Goal: Task Accomplishment & Management: Complete application form

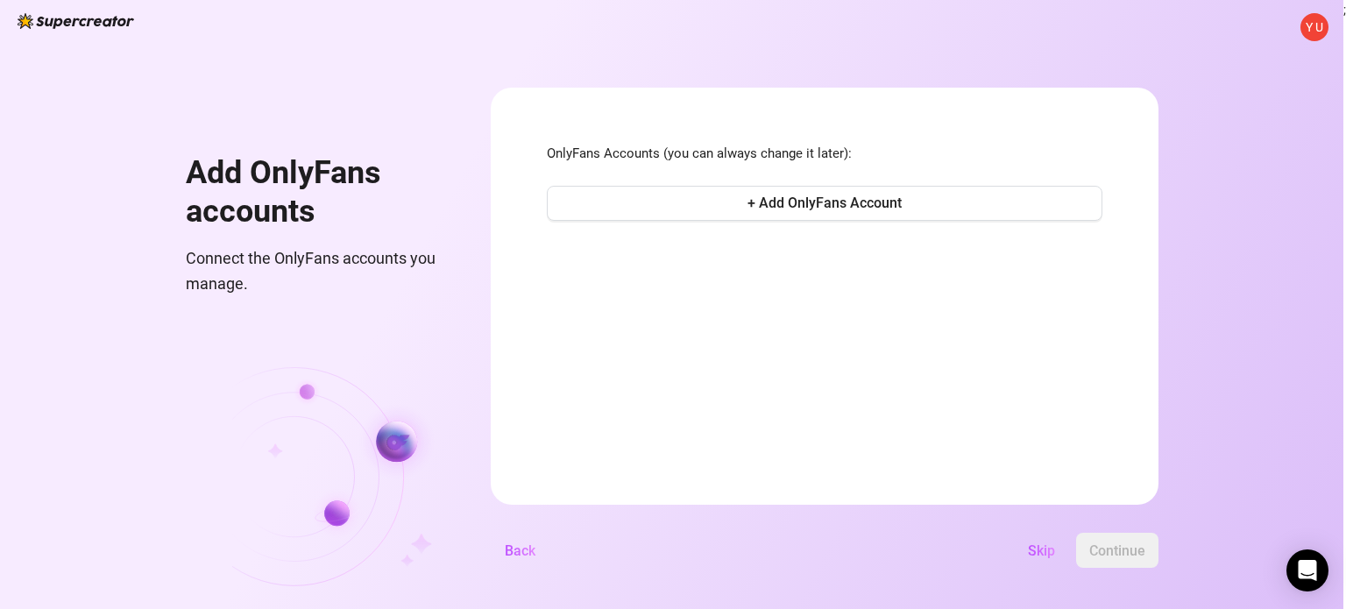
click at [1311, 15] on span "Y U" at bounding box center [1315, 27] width 28 height 28
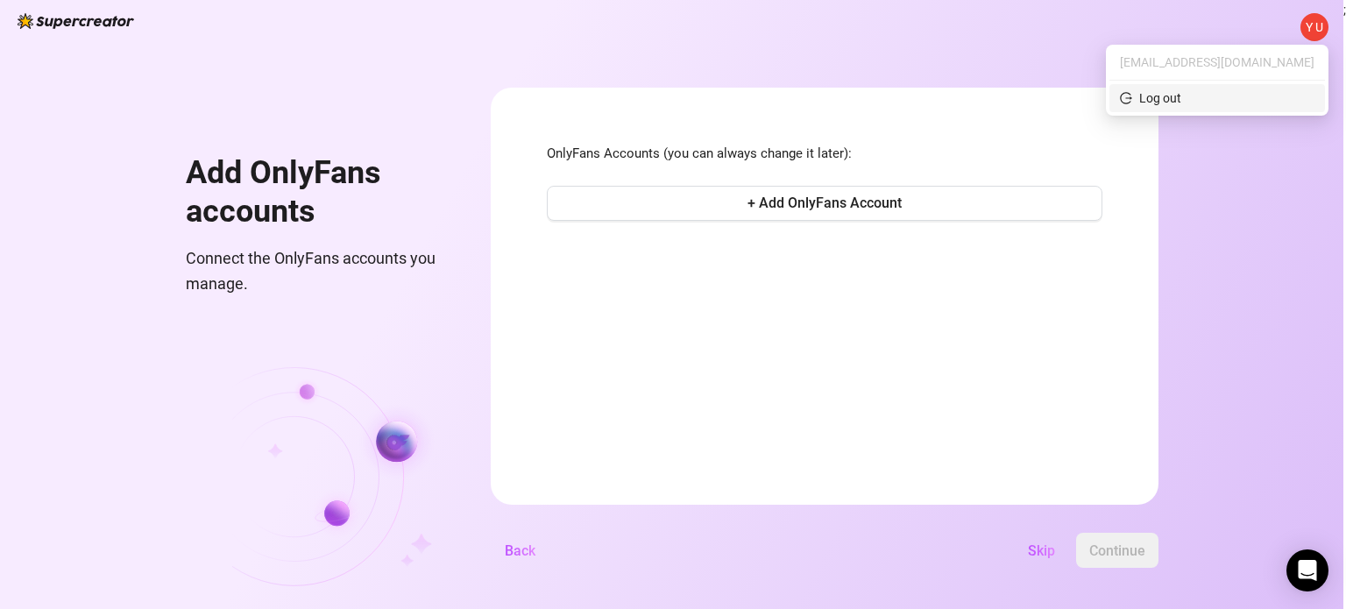
click at [1275, 95] on span "Log out" at bounding box center [1217, 98] width 195 height 19
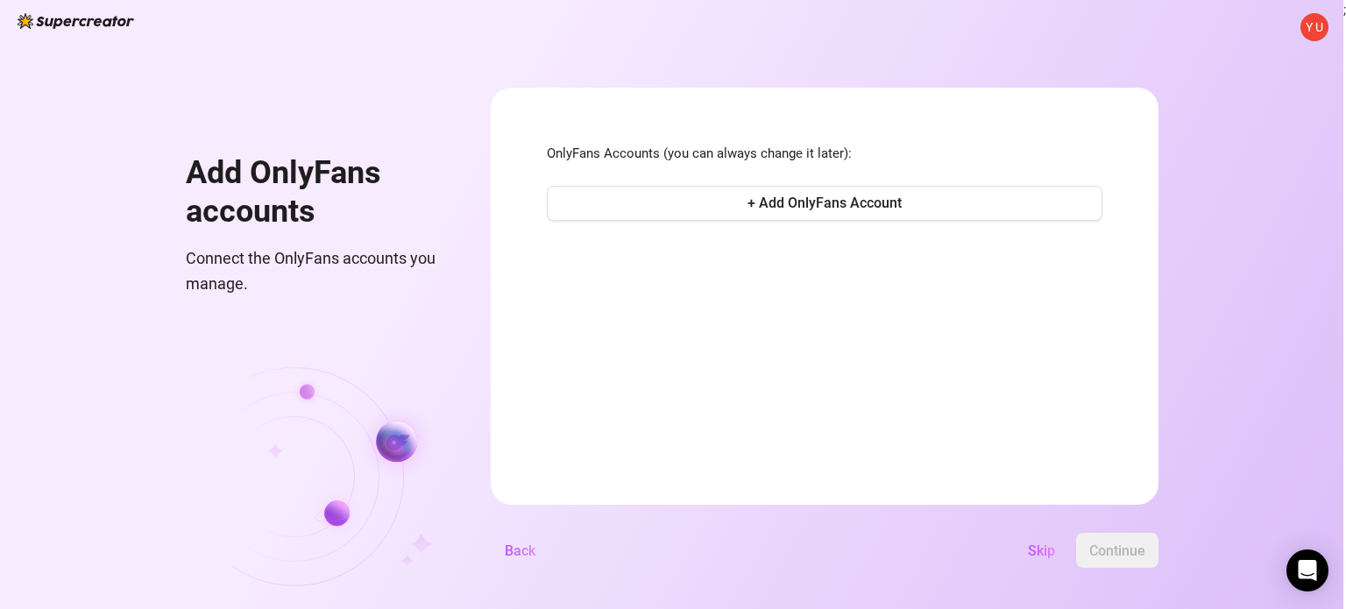
click at [1315, 18] on span "Y U" at bounding box center [1315, 27] width 18 height 19
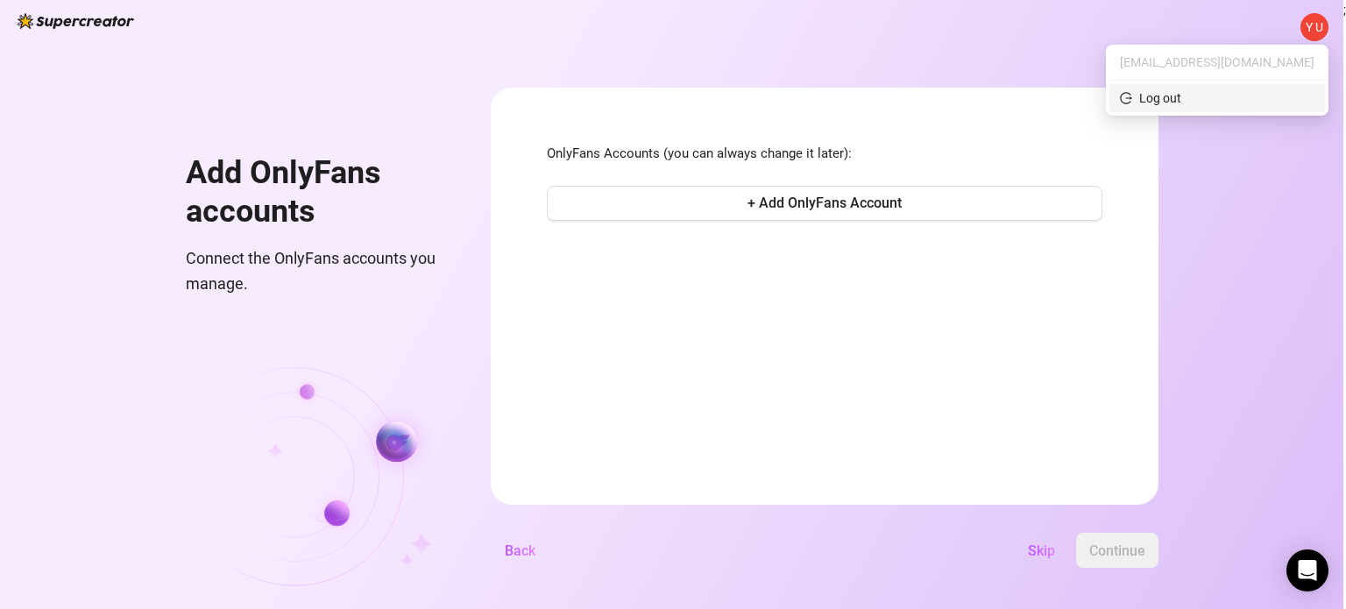
click at [1182, 95] on div "Log out" at bounding box center [1150, 98] width 61 height 19
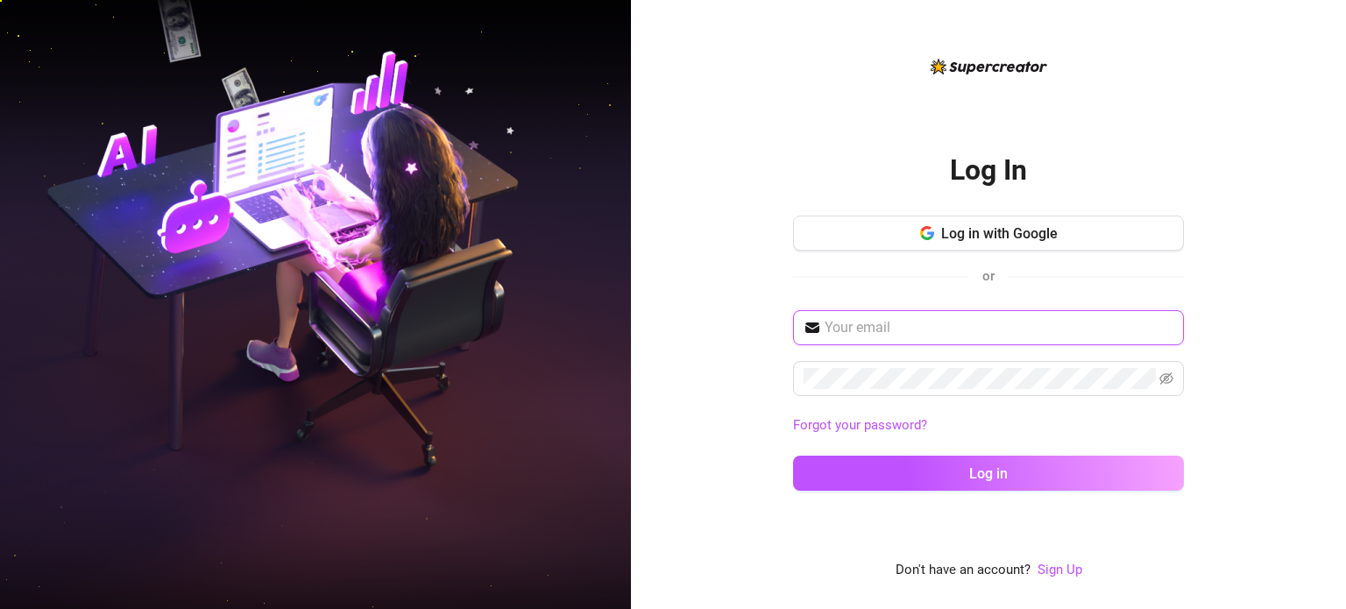
type input "[EMAIL_ADDRESS][DOMAIN_NAME]"
click at [1055, 569] on link "Sign Up" at bounding box center [1060, 570] width 45 height 16
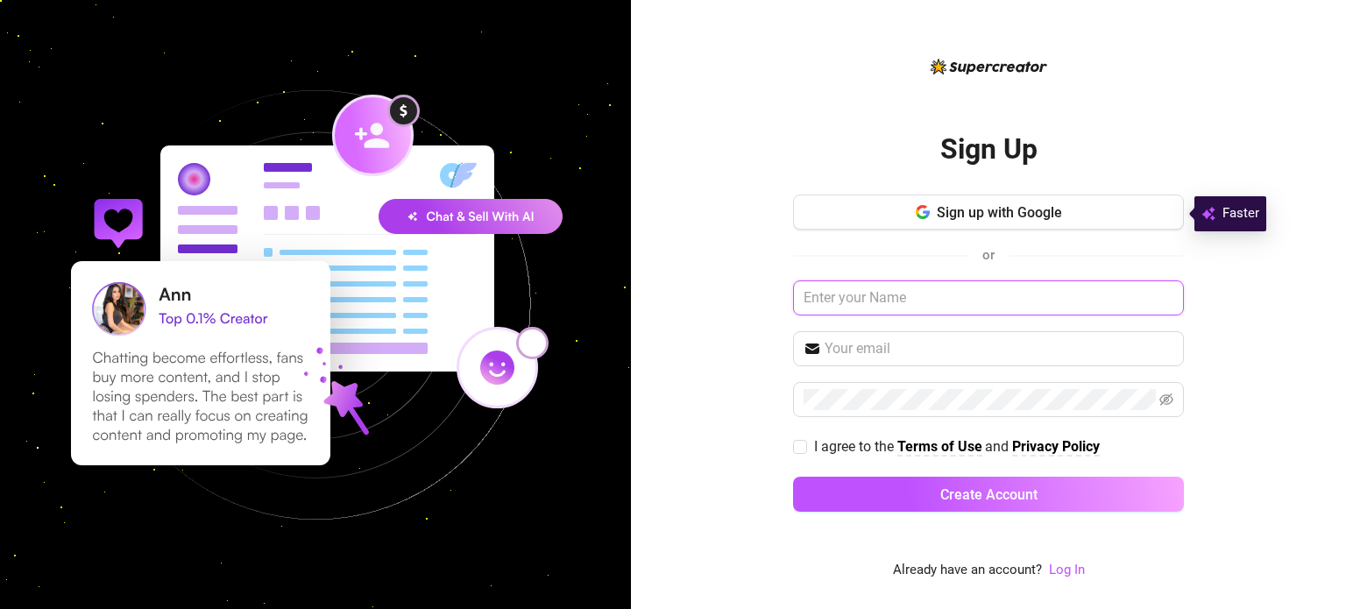
click at [926, 308] on input "text" at bounding box center [988, 298] width 391 height 35
type input "yuri kravtsov"
click at [908, 340] on input "text" at bounding box center [999, 348] width 349 height 21
type input "yurialmog2@gmail.com"
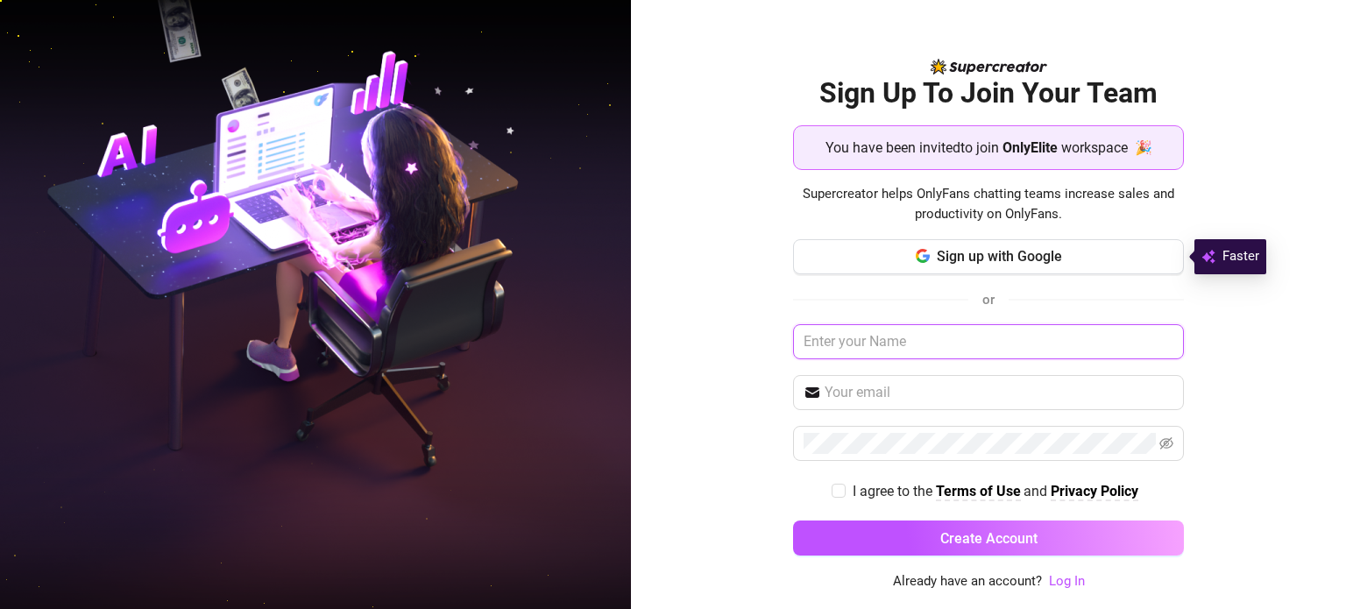
click at [969, 348] on input "text" at bounding box center [988, 341] width 391 height 35
type input "yuri kravtsov"
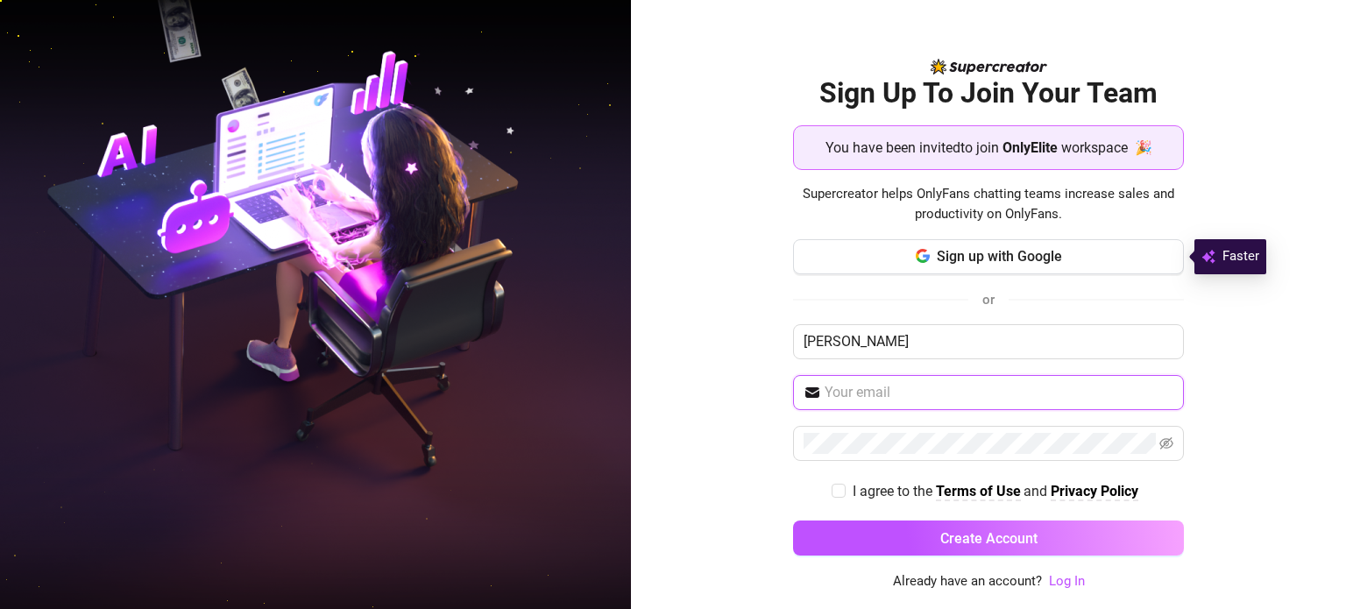
click at [947, 394] on input "text" at bounding box center [999, 392] width 349 height 21
type input "[EMAIL_ADDRESS][DOMAIN_NAME]"
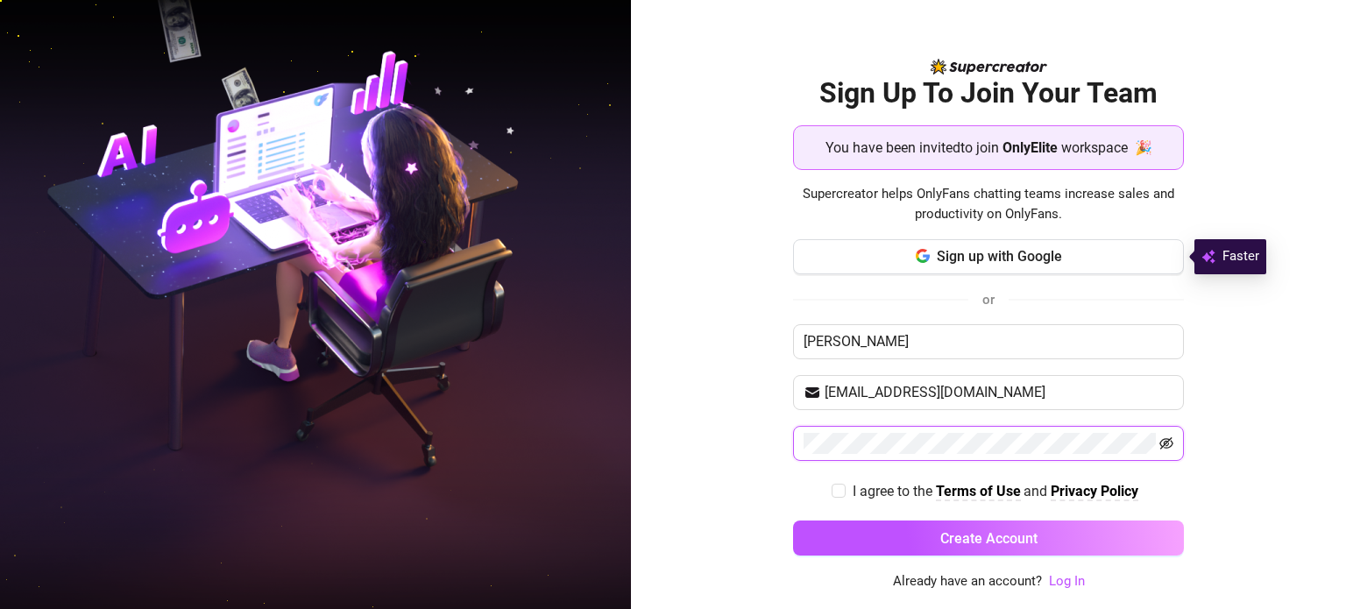
click at [1172, 438] on icon "eye-invisible" at bounding box center [1167, 444] width 14 height 14
click at [793, 521] on button "Create Account" at bounding box center [988, 538] width 391 height 35
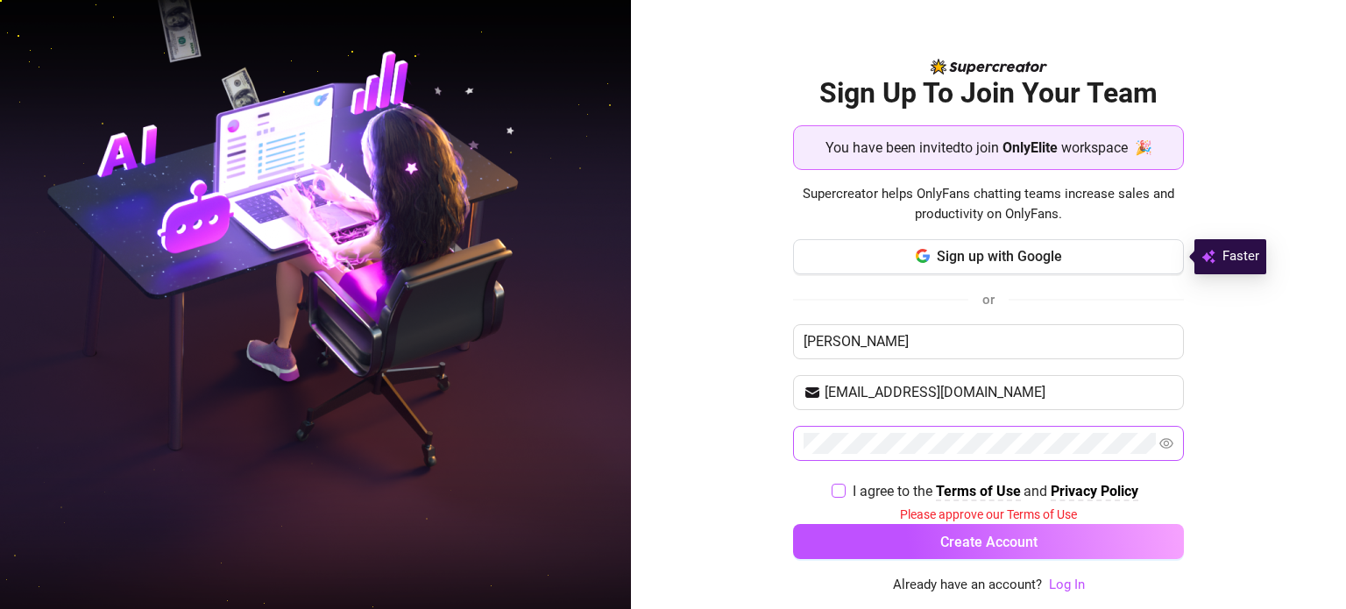
click at [842, 494] on span at bounding box center [839, 491] width 14 height 14
click at [842, 494] on input "I agree to the Terms of Use and Privacy Policy" at bounding box center [838, 490] width 12 height 12
checkbox input "true"
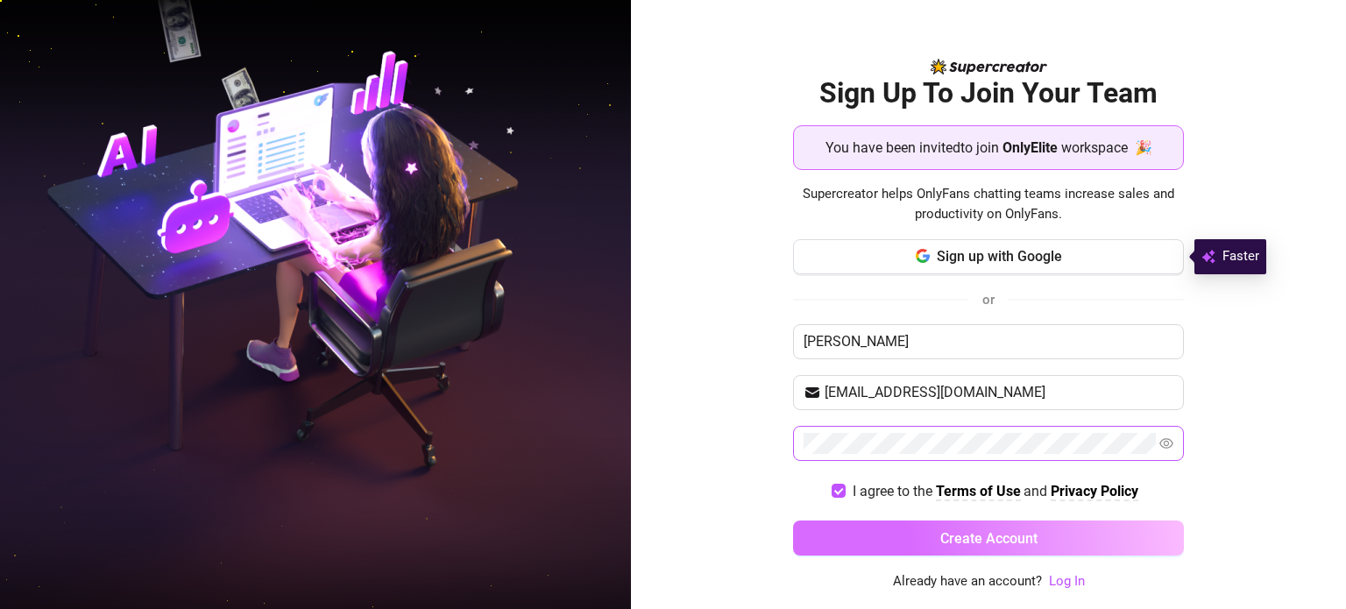
click at [843, 532] on button "Create Account" at bounding box center [988, 538] width 391 height 35
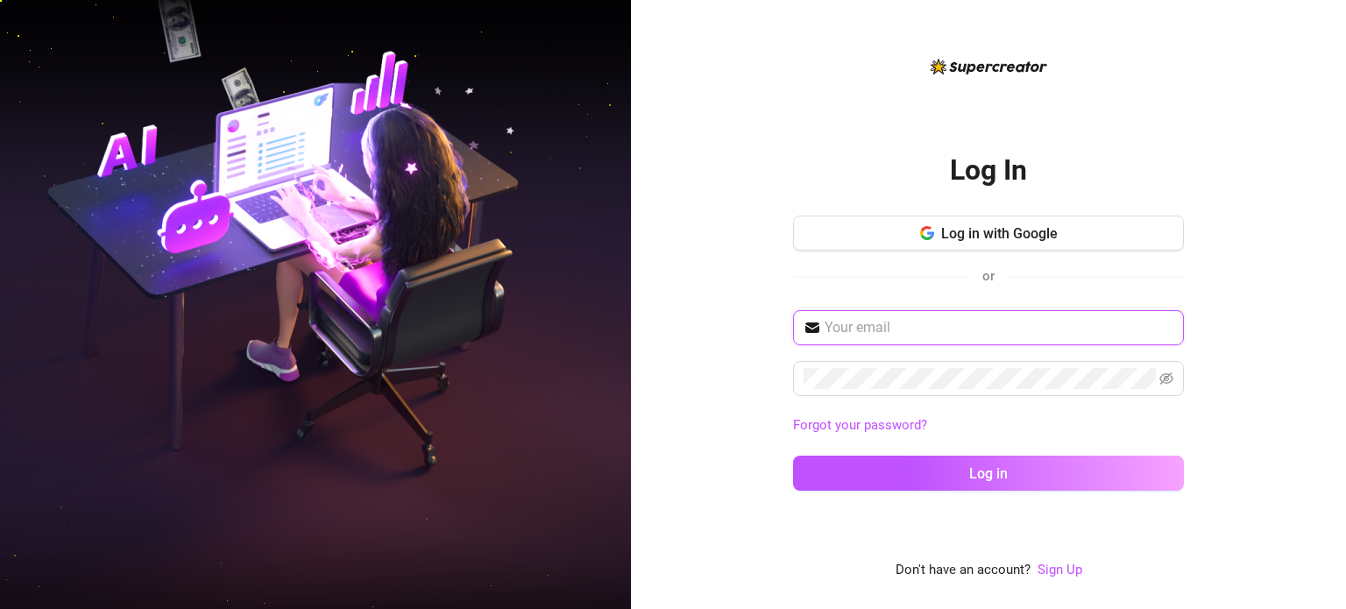
type input "[EMAIL_ADDRESS][DOMAIN_NAME]"
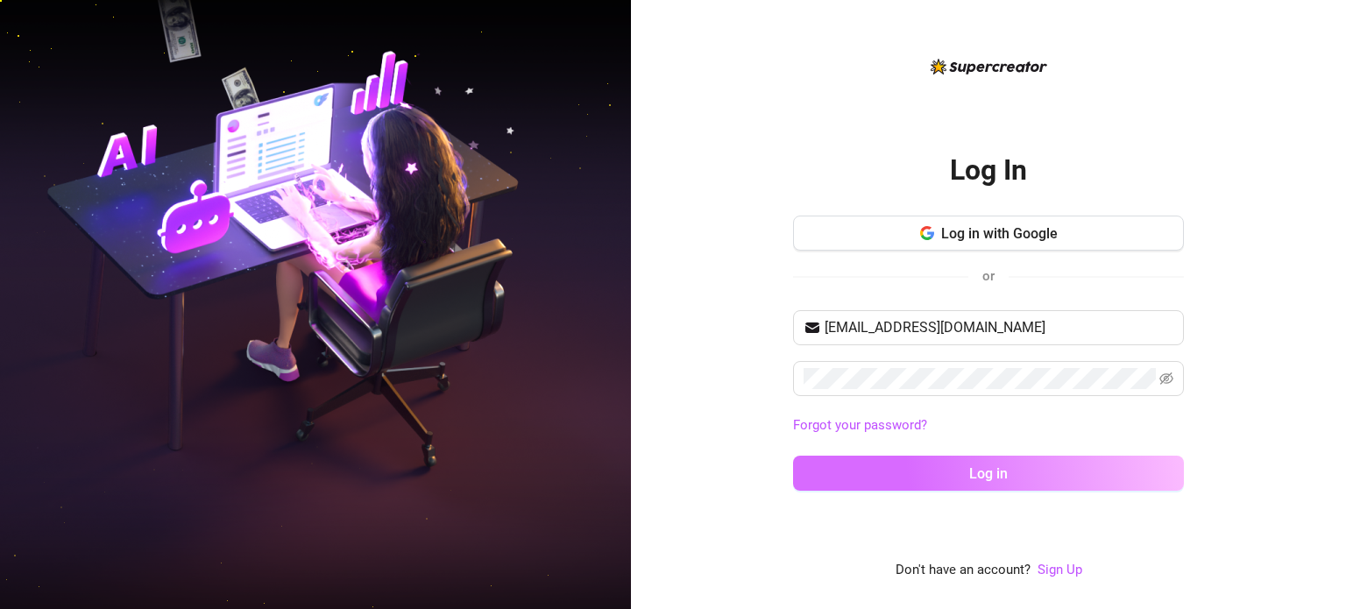
click at [927, 460] on button "Log in" at bounding box center [988, 473] width 391 height 35
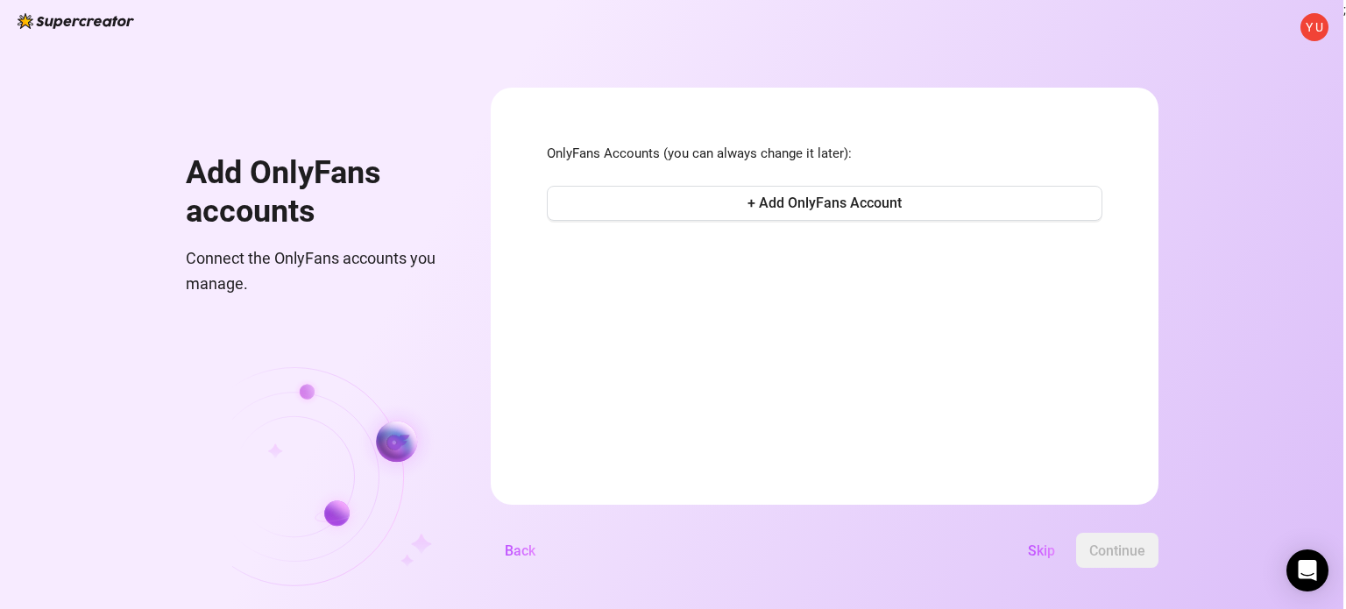
click at [1322, 30] on span "Y U" at bounding box center [1315, 27] width 18 height 19
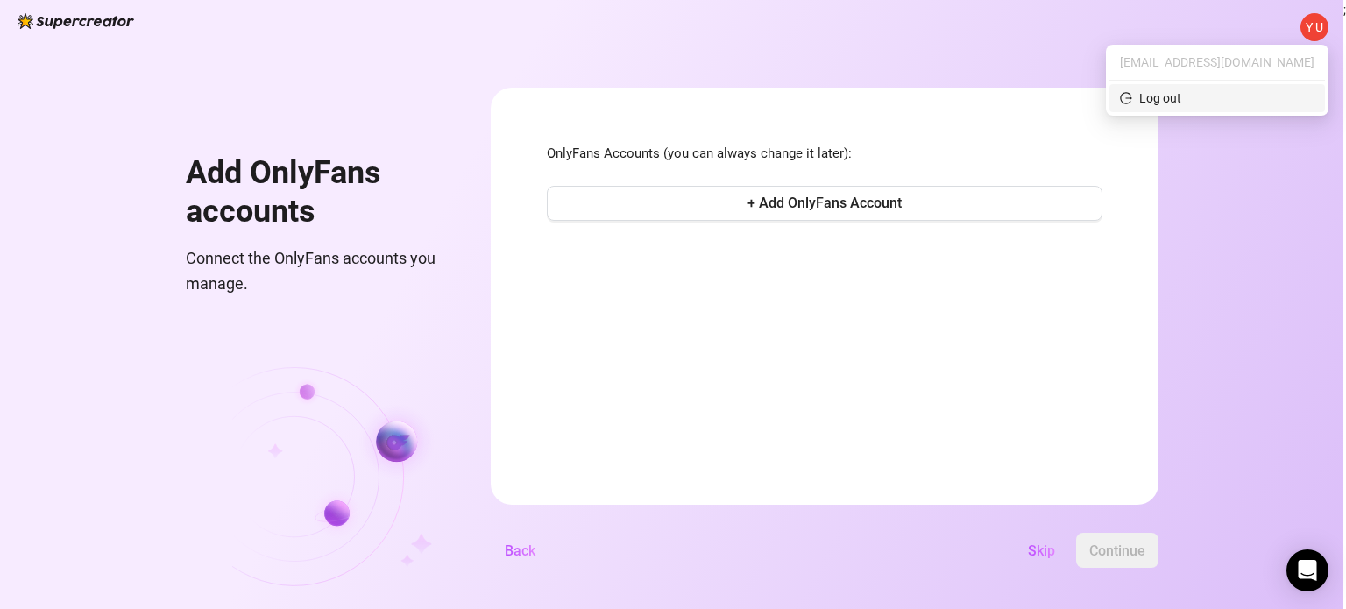
click at [1182, 91] on div "Log out" at bounding box center [1161, 98] width 42 height 19
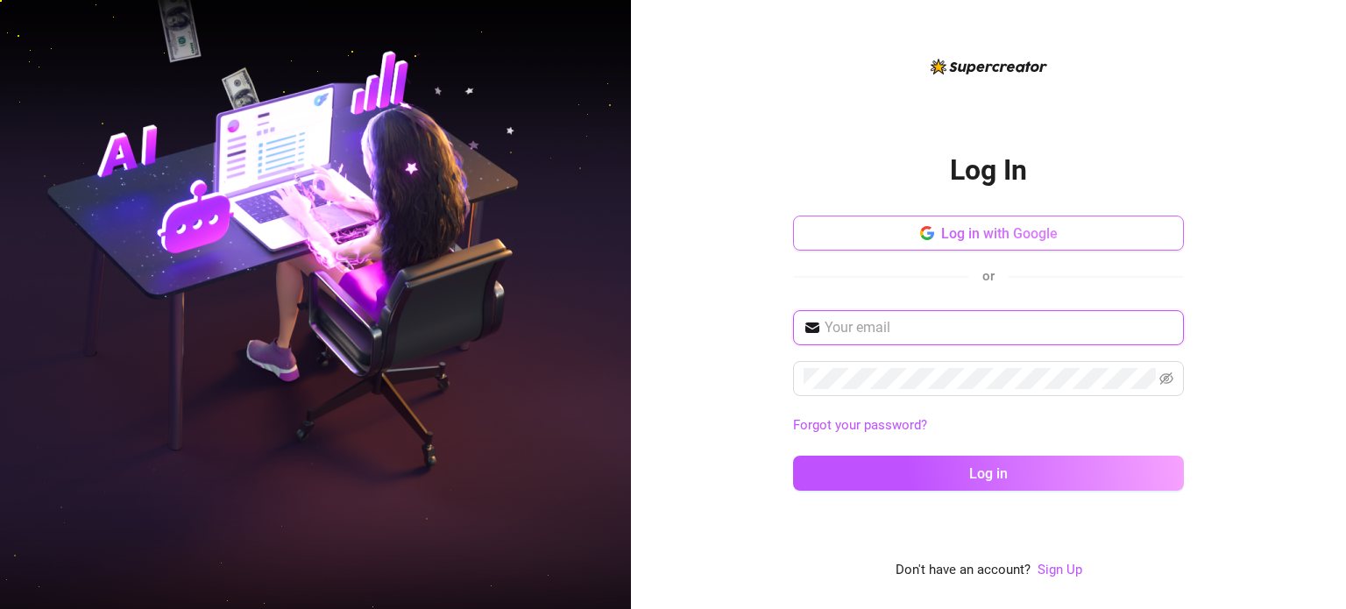
type input "yuri32635@gmail.com"
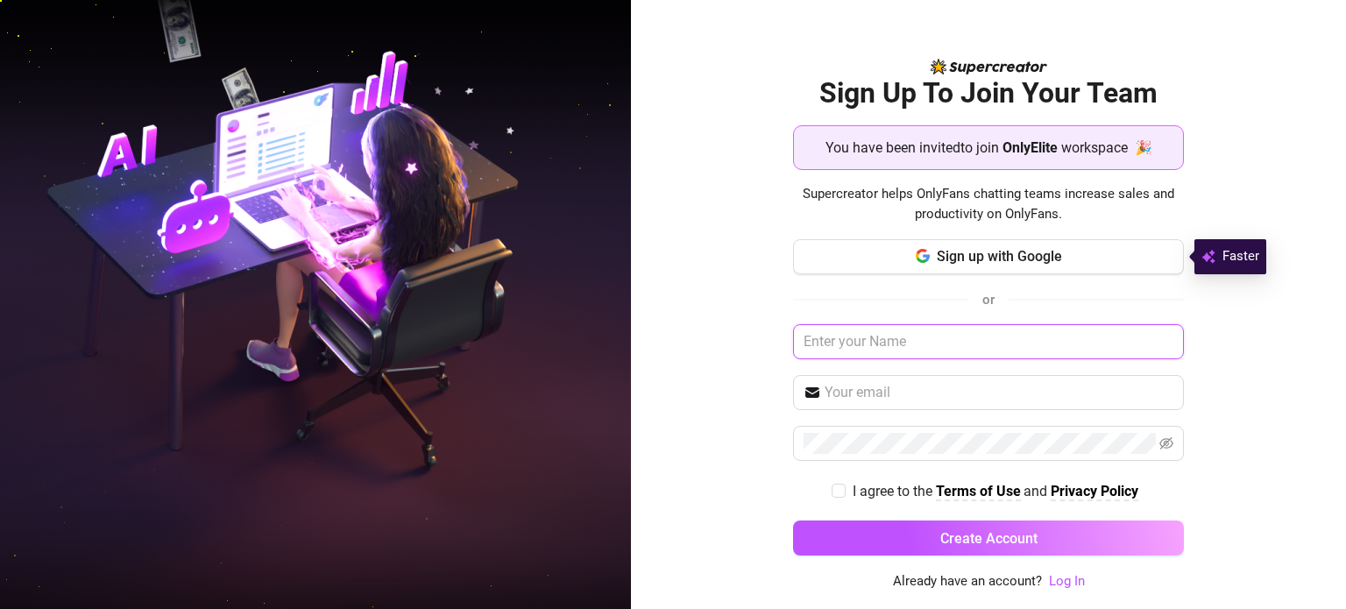
click at [951, 348] on input "text" at bounding box center [988, 341] width 391 height 35
type input "yuri kravtsov"
click at [959, 259] on span "Sign up with Google" at bounding box center [999, 256] width 125 height 17
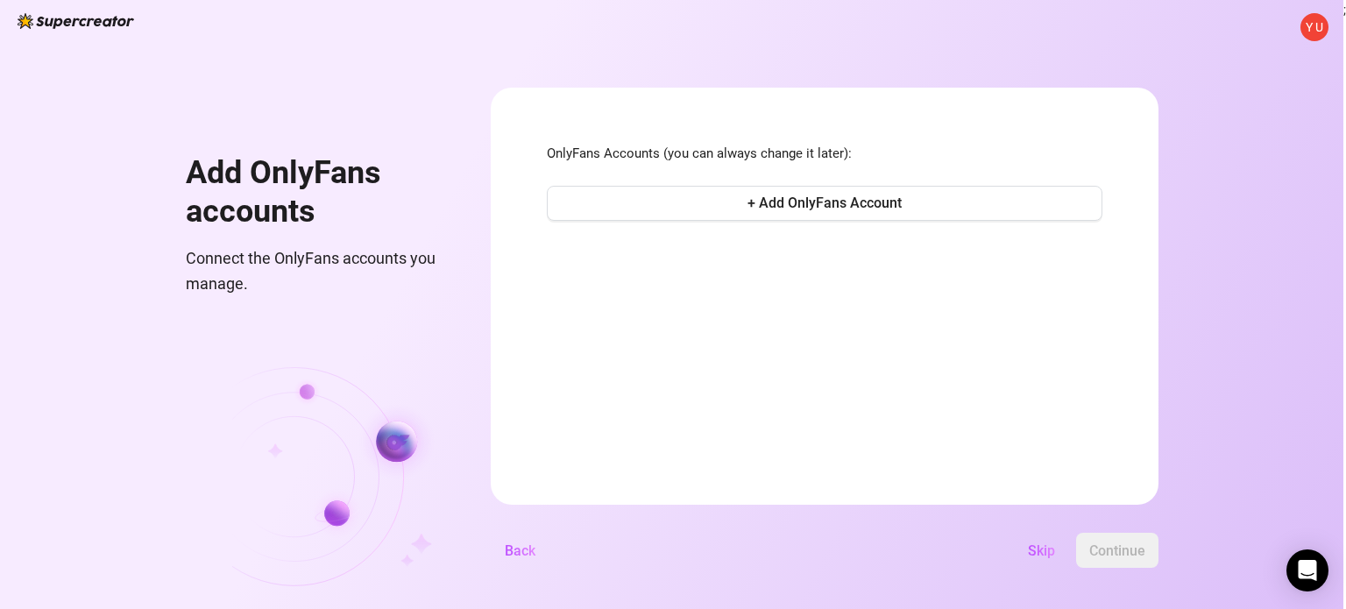
click at [1318, 26] on span "Y U" at bounding box center [1315, 27] width 18 height 19
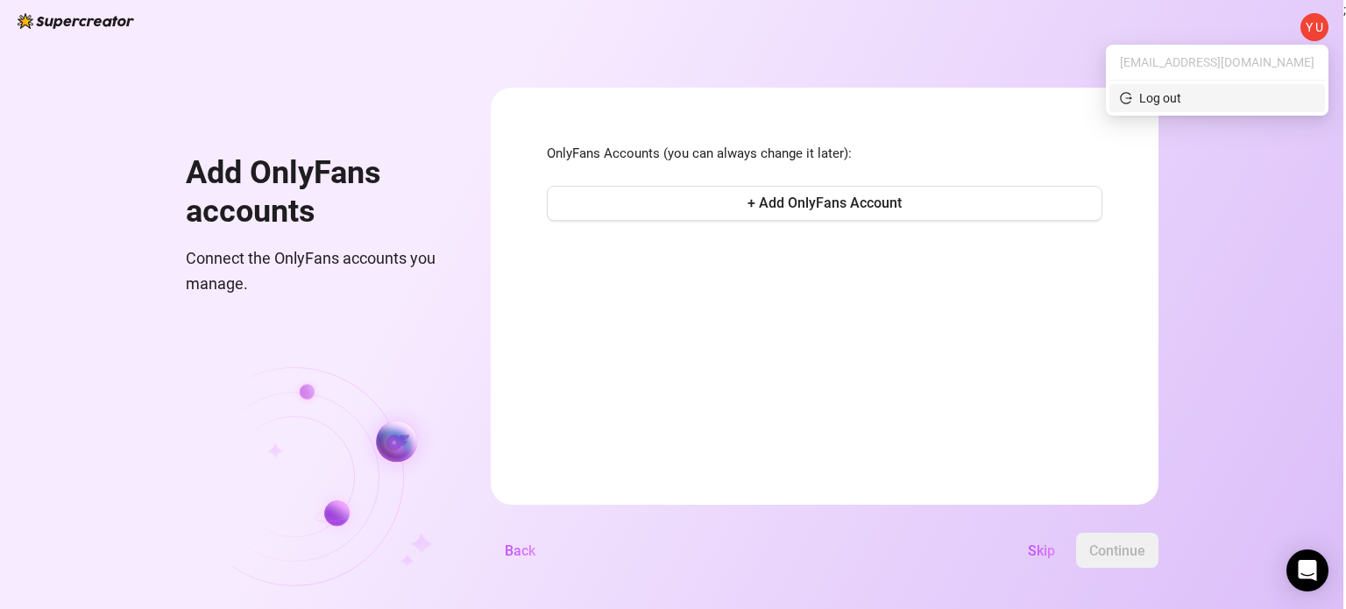
click at [1267, 106] on span "Log out" at bounding box center [1217, 98] width 195 height 19
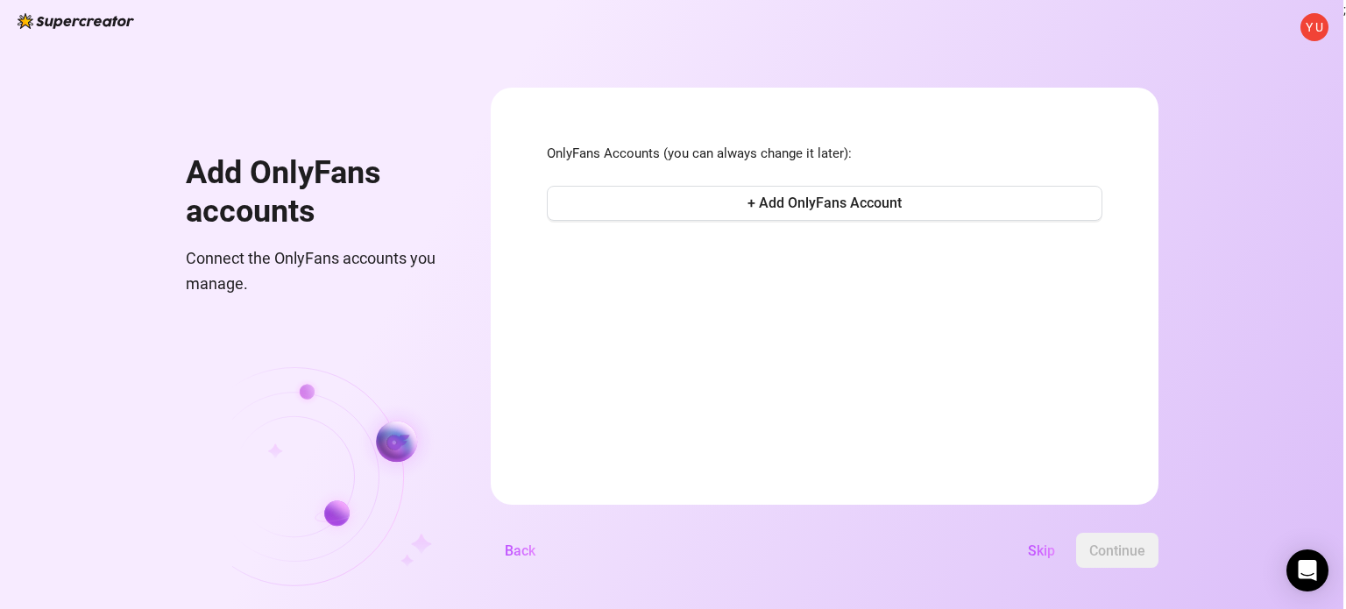
click at [1317, 27] on span "Y U" at bounding box center [1315, 27] width 18 height 19
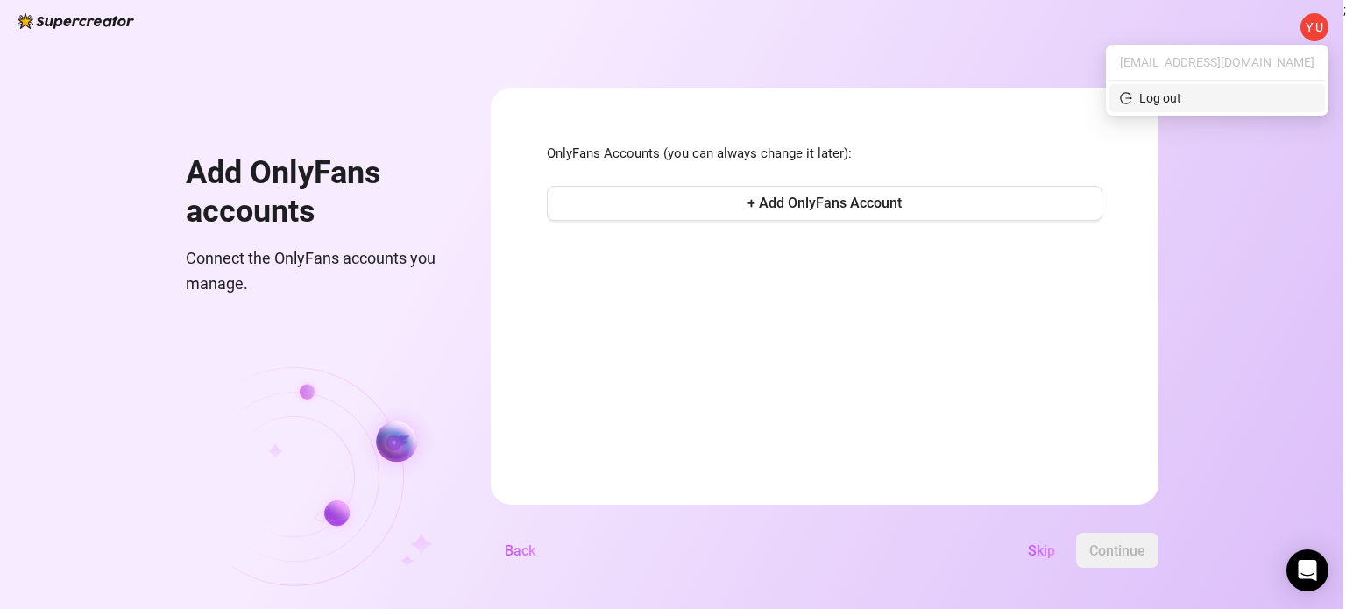
click at [1182, 90] on div "Log out" at bounding box center [1161, 98] width 42 height 19
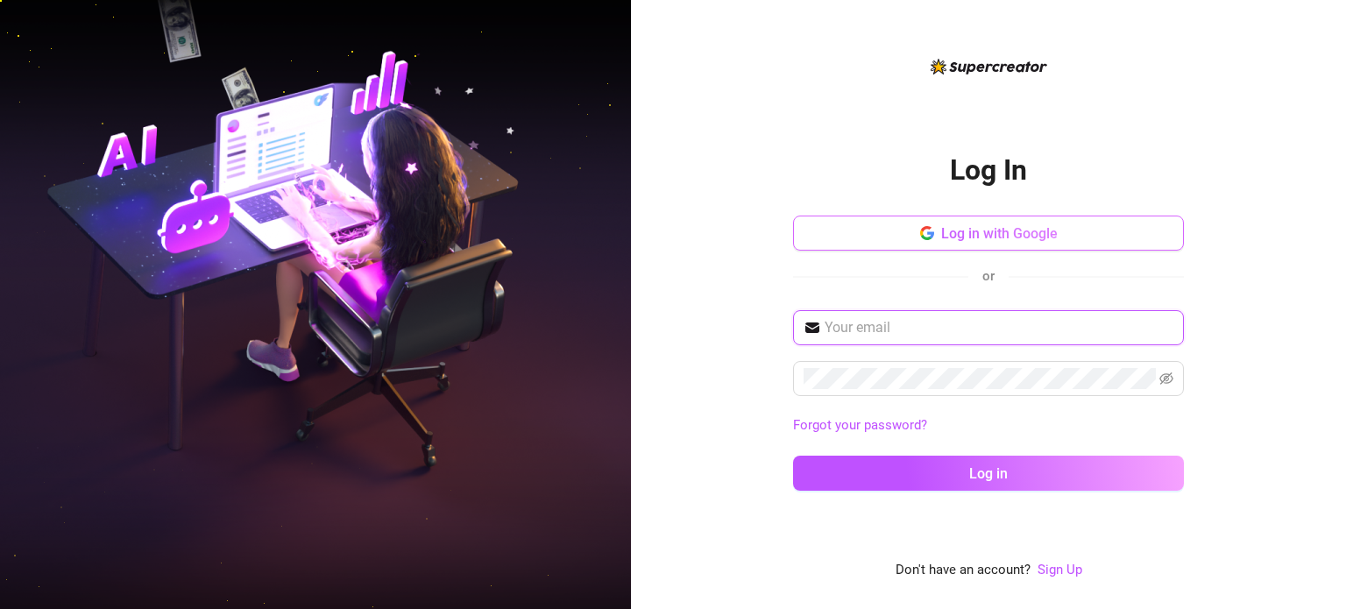
type input "yuri32635@gmail.com"
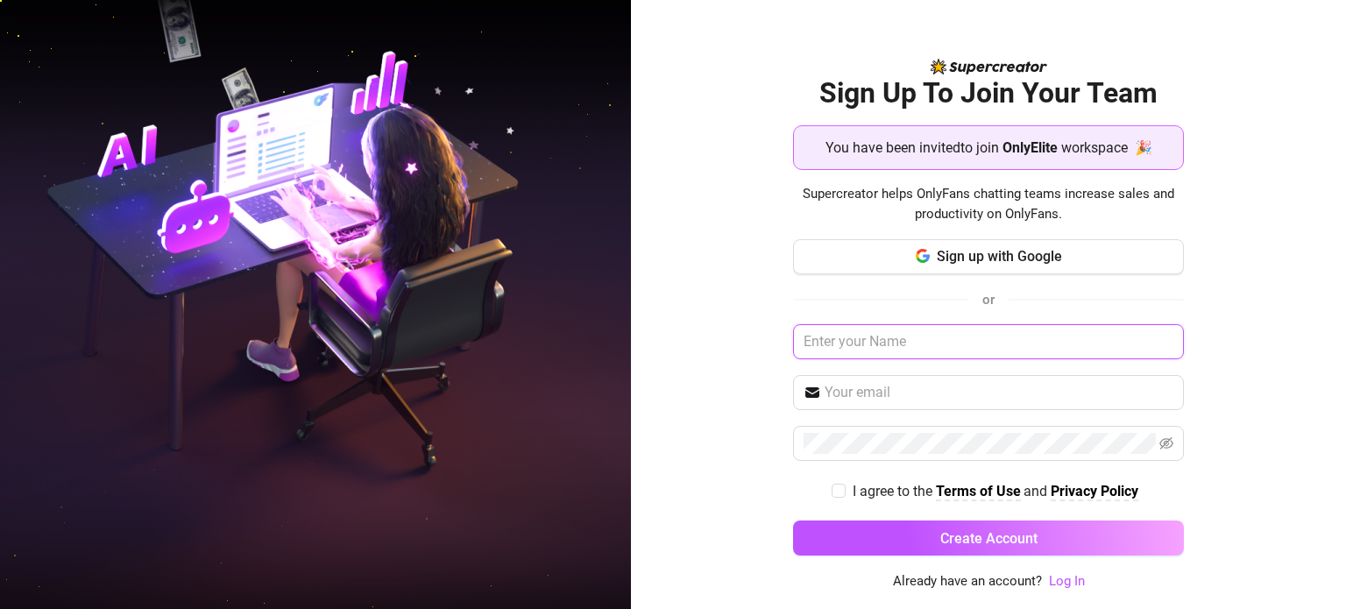
click at [951, 343] on input "text" at bounding box center [988, 341] width 391 height 35
type input "[PERSON_NAME]"
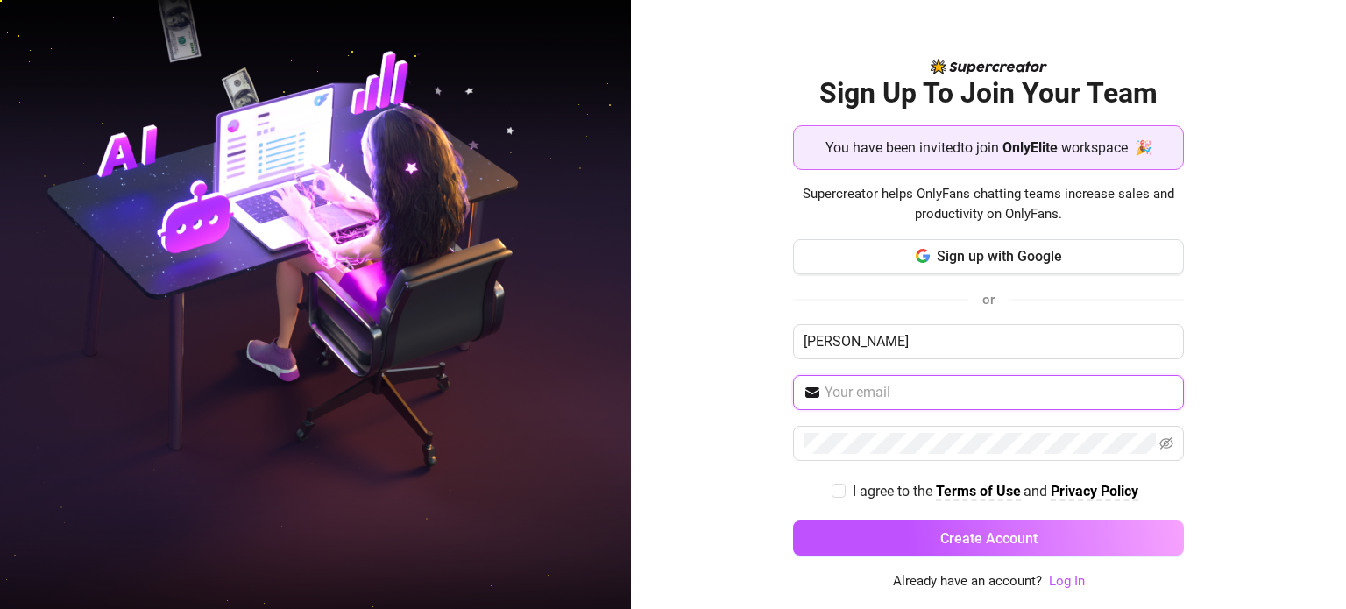
click at [918, 397] on input "text" at bounding box center [999, 392] width 349 height 21
type input "[EMAIL_ADDRESS][DOMAIN_NAME]"
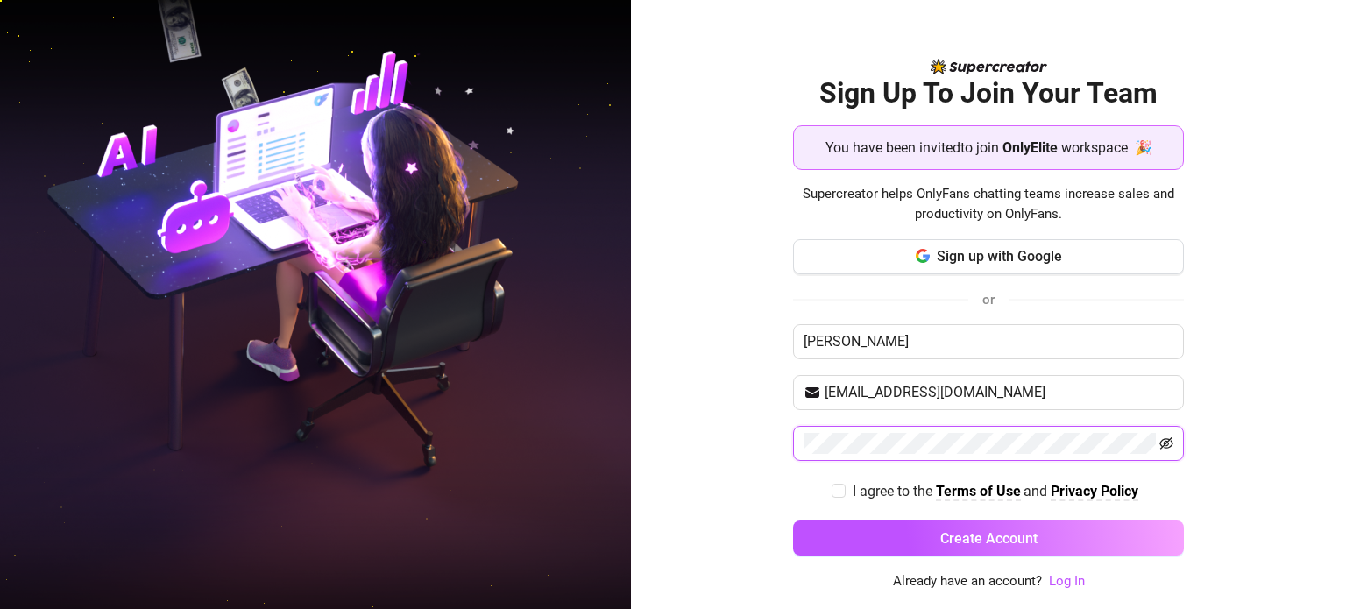
click at [1171, 444] on icon "eye-invisible" at bounding box center [1167, 443] width 14 height 12
click at [837, 487] on input "I agree to the Terms of Use and Privacy Policy" at bounding box center [838, 490] width 12 height 12
checkbox input "true"
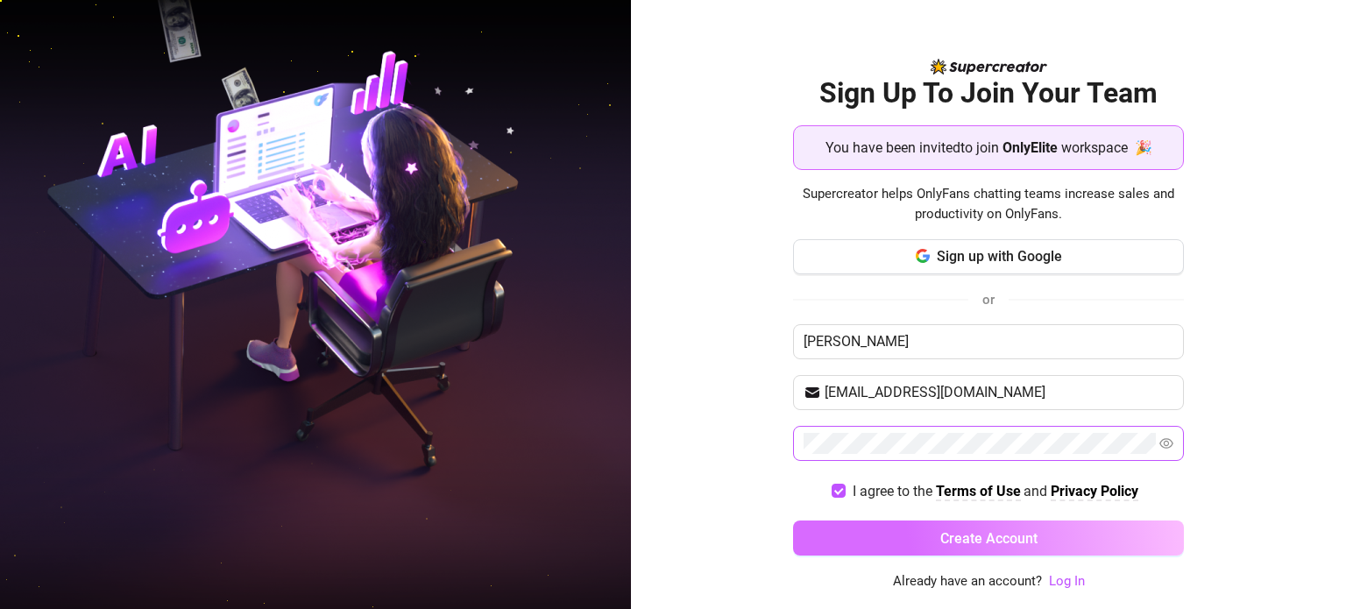
click at [880, 529] on button "Create Account" at bounding box center [988, 538] width 391 height 35
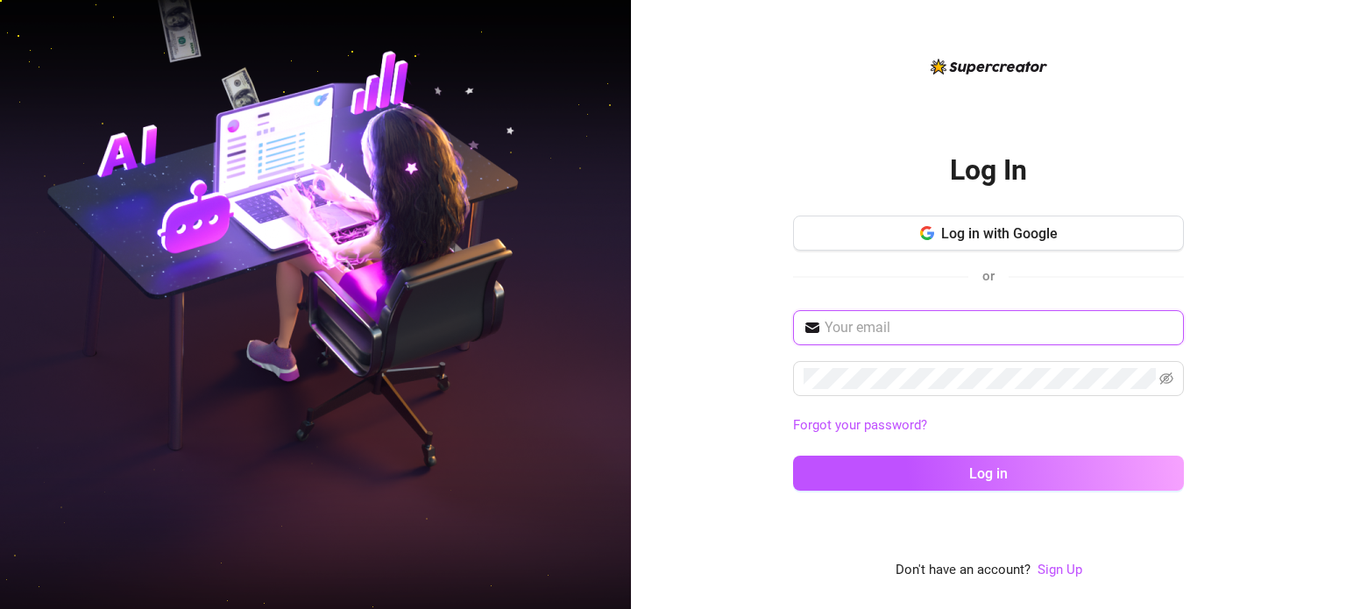
type input "[EMAIL_ADDRESS][DOMAIN_NAME]"
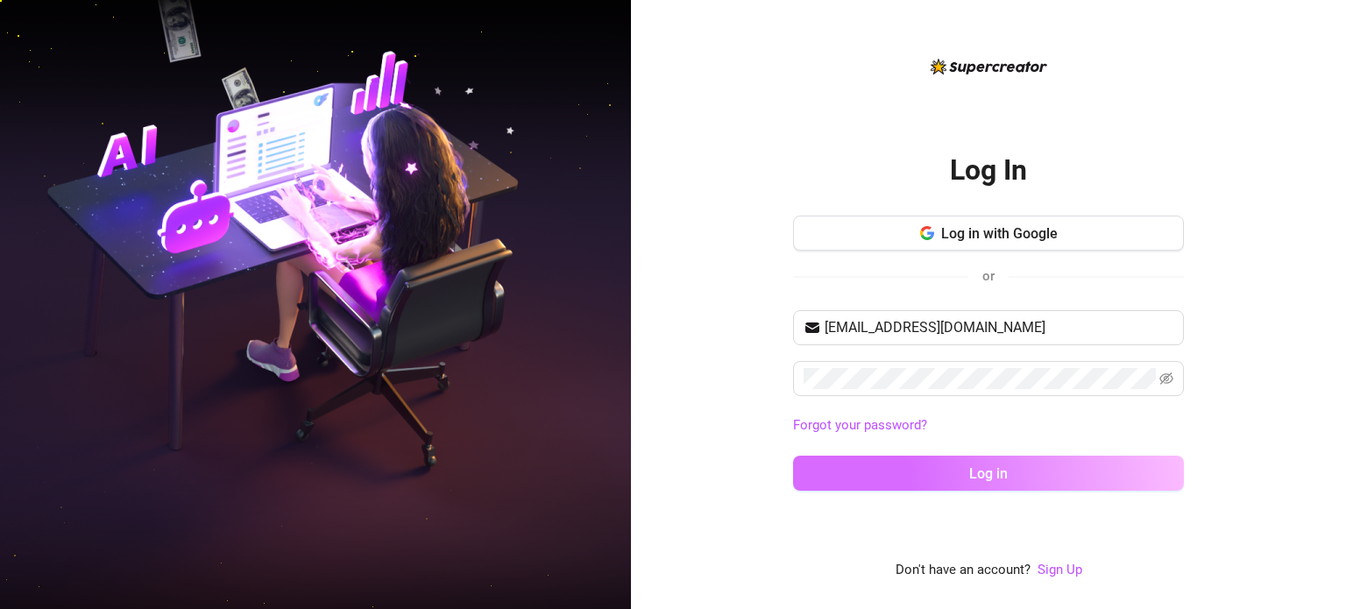
click at [952, 469] on button "Log in" at bounding box center [988, 473] width 391 height 35
